Goal: Information Seeking & Learning: Check status

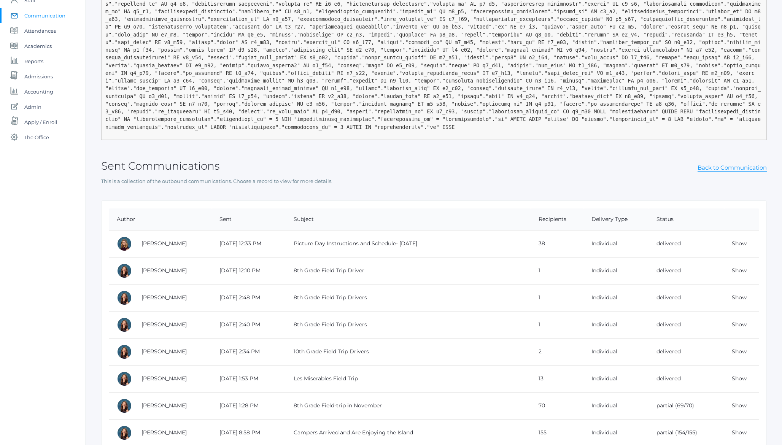
scroll to position [164, 0]
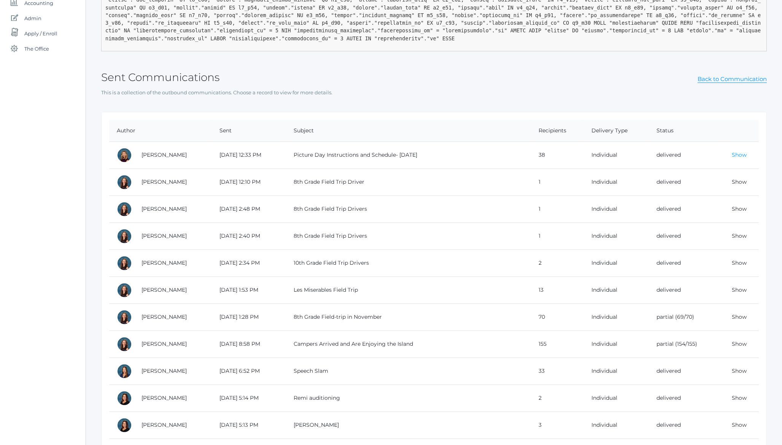
click at [740, 153] on link "Show" at bounding box center [739, 154] width 15 height 7
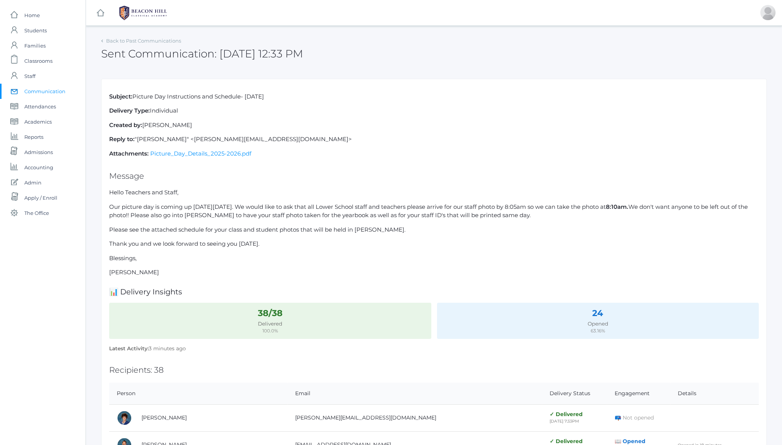
scroll to position [0, 0]
click at [127, 40] on link "Back to Past Communications" at bounding box center [143, 40] width 75 height 6
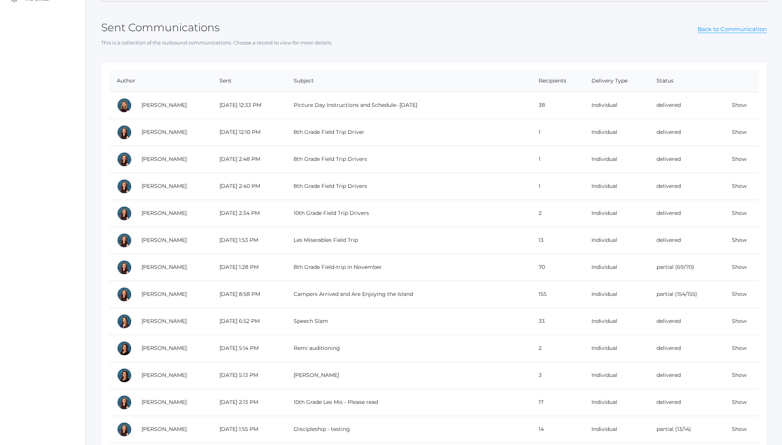
scroll to position [229, 0]
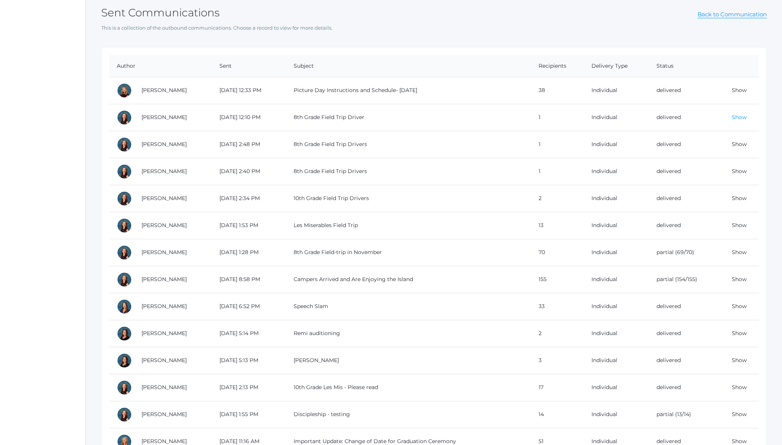
click at [742, 116] on link "Show" at bounding box center [739, 117] width 15 height 7
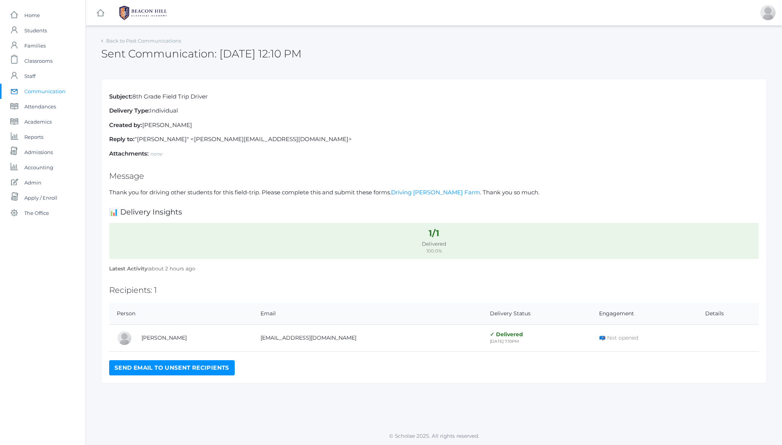
click at [406, 147] on div "Subject: 8th Grade Field Trip Driver Delivery Type: Individual Created by: Hila…" at bounding box center [434, 231] width 666 height 305
click at [247, 112] on p "Delivery Type: Individual" at bounding box center [434, 111] width 650 height 9
click at [126, 39] on link "Back to Past Communications" at bounding box center [143, 41] width 75 height 6
